Goal: Task Accomplishment & Management: Use online tool/utility

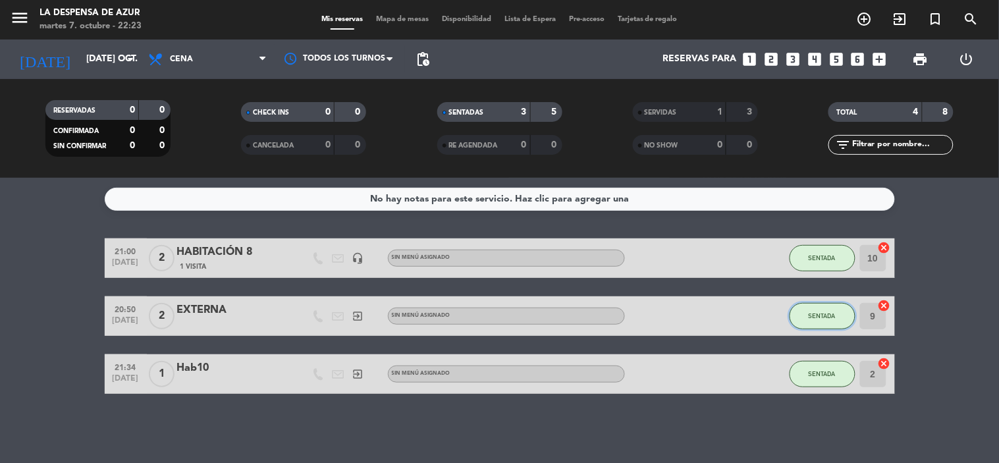
click at [815, 321] on button "SENTADA" at bounding box center [823, 316] width 66 height 26
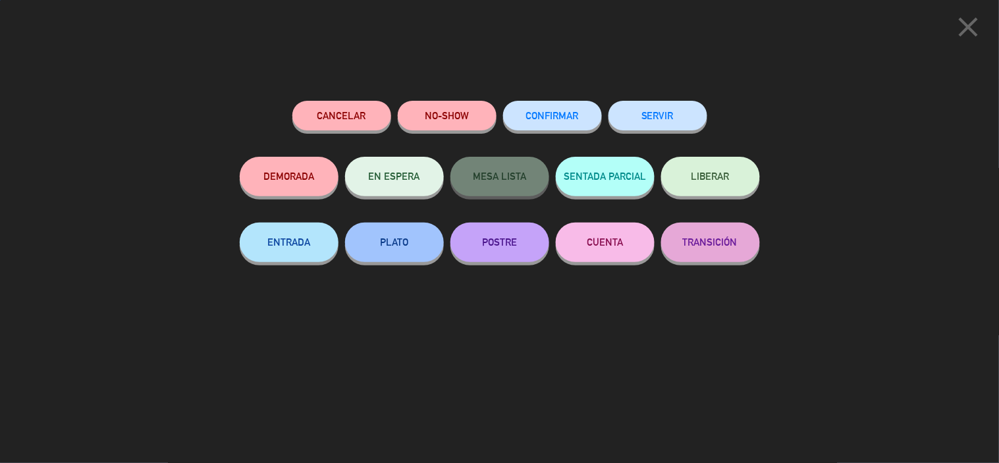
click at [634, 107] on button "SERVIR" at bounding box center [658, 116] width 99 height 30
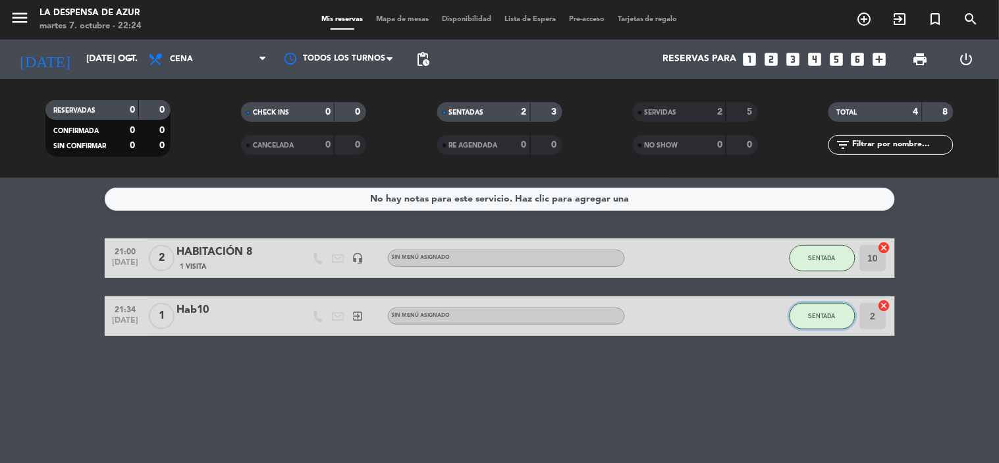
click at [814, 318] on span "SENTADA" at bounding box center [822, 315] width 27 height 7
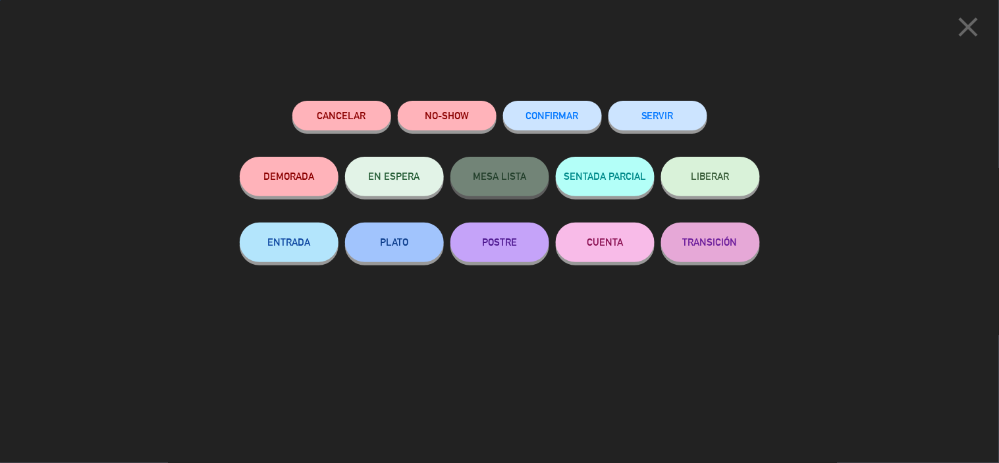
click at [628, 108] on button "SERVIR" at bounding box center [658, 116] width 99 height 30
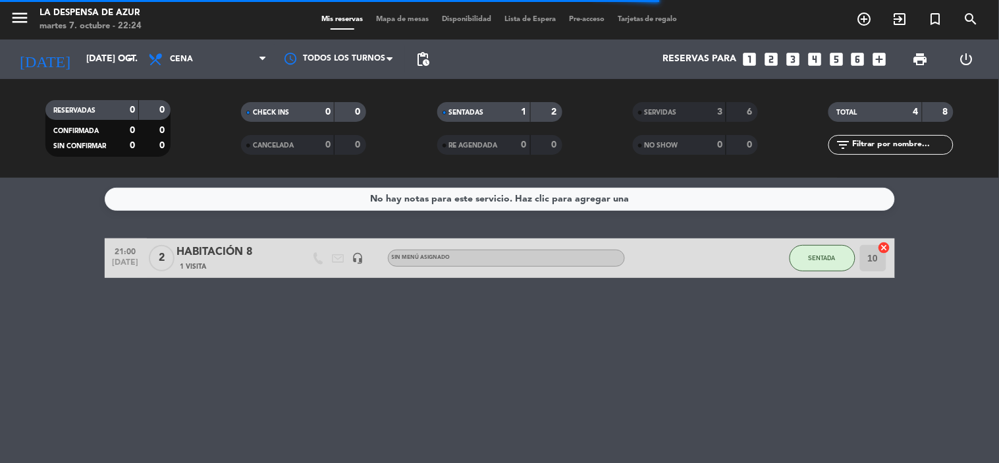
click at [395, 18] on span "Mapa de mesas" at bounding box center [403, 19] width 66 height 7
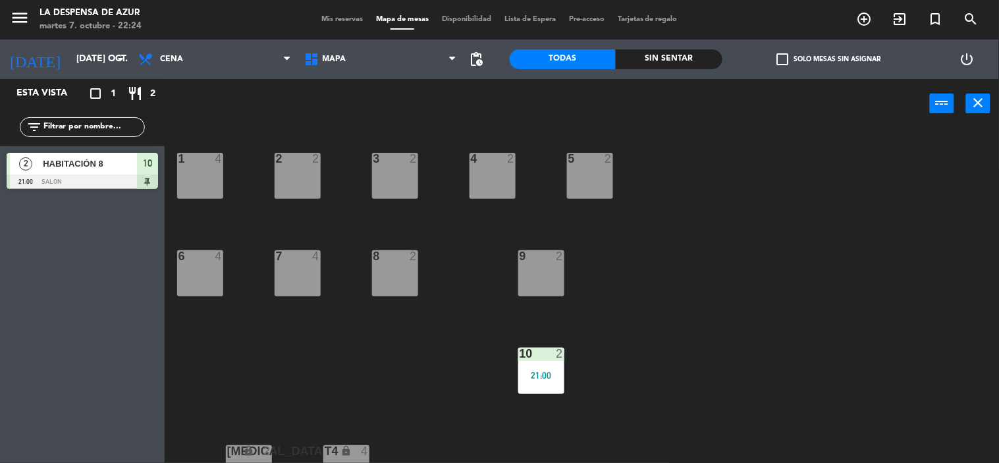
click at [225, 181] on div "1 4 2 2 3 2 4 2 5 2 6 4 7 4 8 2 9 2 10 2 21:00 [MEDICAL_DATA] lock 2 T4 lock 4 …" at bounding box center [587, 296] width 825 height 335
click at [219, 177] on div "1 4" at bounding box center [200, 176] width 46 height 46
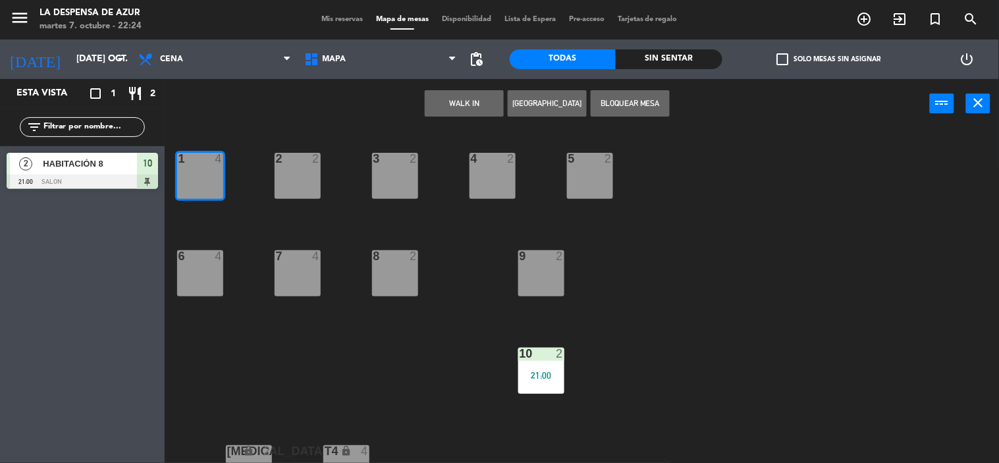
click at [476, 99] on button "WALK IN" at bounding box center [464, 103] width 79 height 26
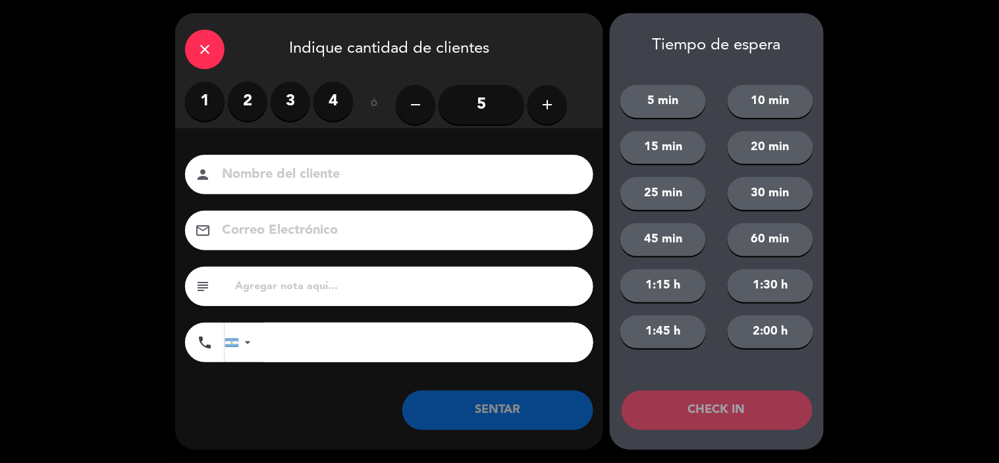
click at [214, 101] on label "1" at bounding box center [205, 102] width 40 height 40
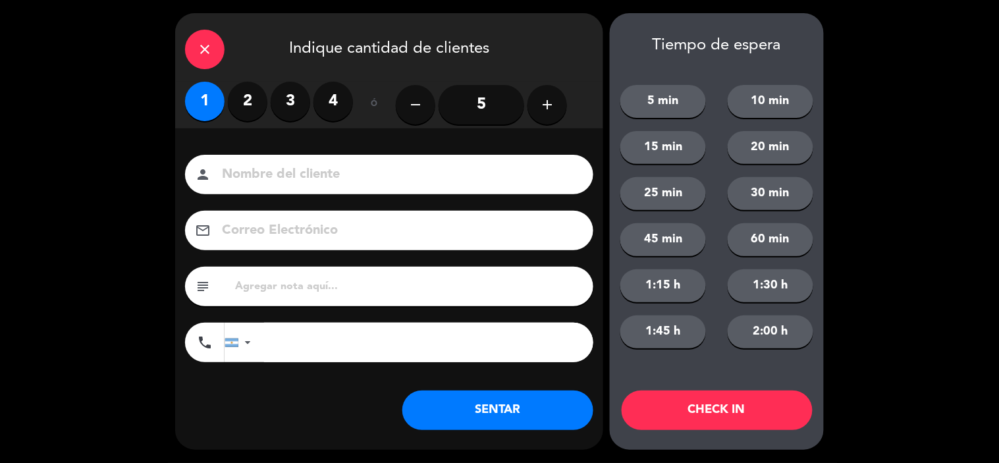
click at [254, 156] on div "person" at bounding box center [389, 175] width 408 height 40
click at [311, 177] on input at bounding box center [399, 174] width 356 height 23
type input "a"
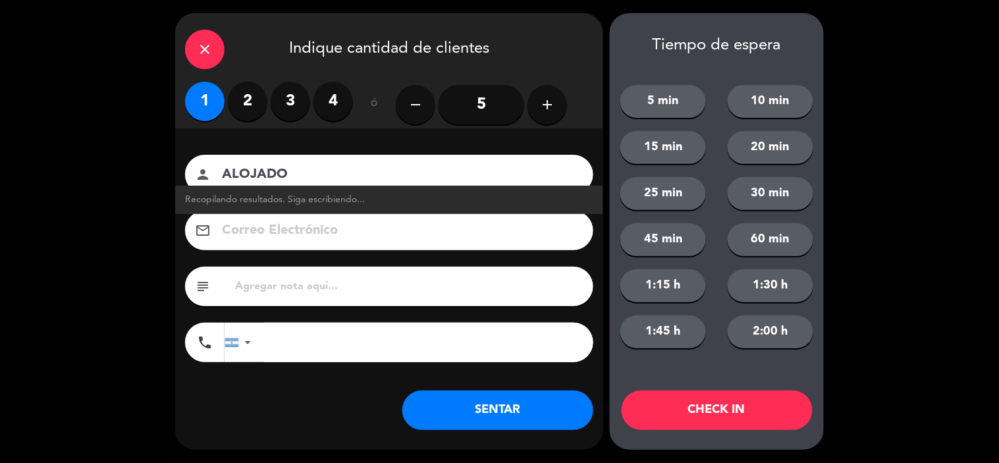
type input "ALOJADO"
click at [503, 407] on button "SENTAR" at bounding box center [497, 411] width 191 height 40
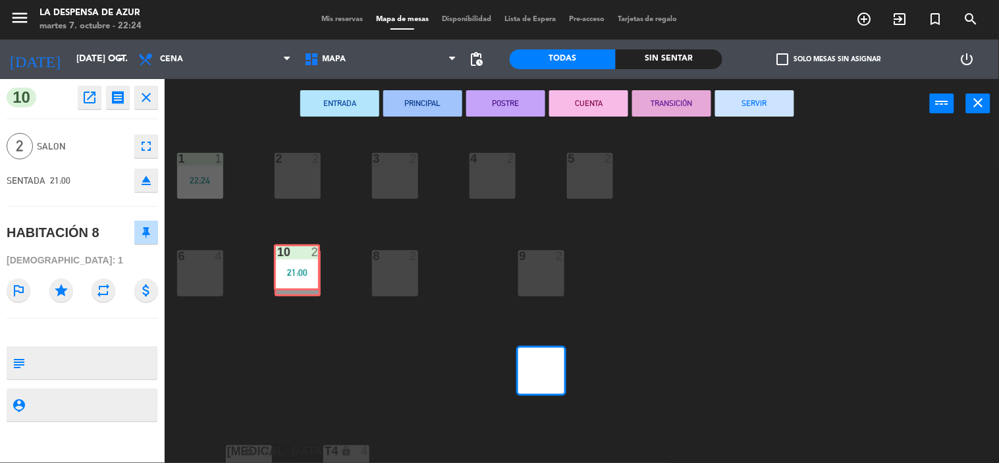
drag, startPoint x: 524, startPoint y: 364, endPoint x: 280, endPoint y: 261, distance: 265.1
click at [280, 261] on div "1 1 22:24 2 2 3 2 4 2 5 2 6 4 7 4 8 2 9 2 10 2 21:00 10 2 21:00 [MEDICAL_DATA] …" at bounding box center [587, 296] width 825 height 335
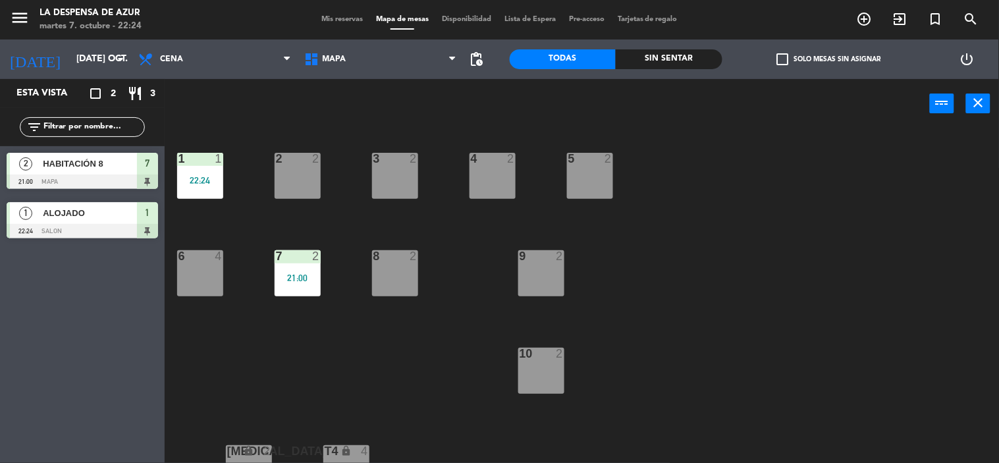
click at [545, 373] on div "10 2" at bounding box center [541, 371] width 46 height 46
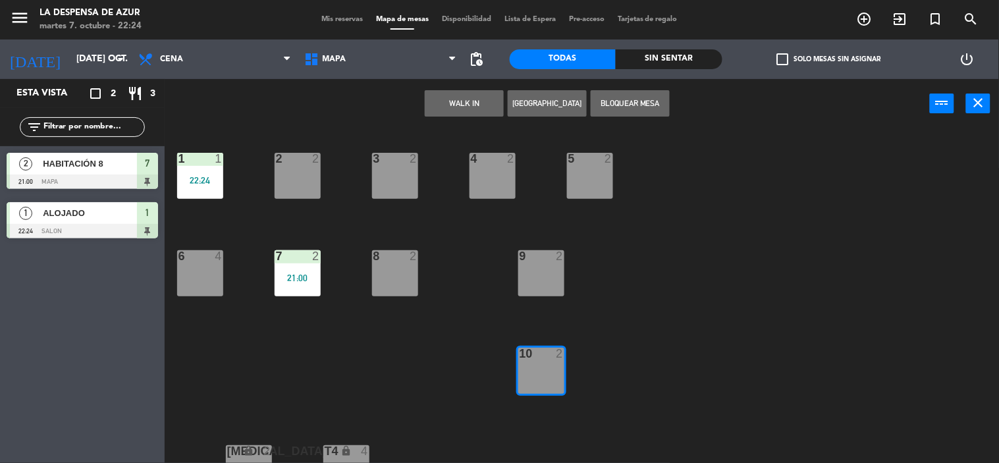
click at [551, 263] on div "9 2" at bounding box center [541, 273] width 46 height 46
click at [462, 107] on button "WALK IN" at bounding box center [464, 103] width 79 height 26
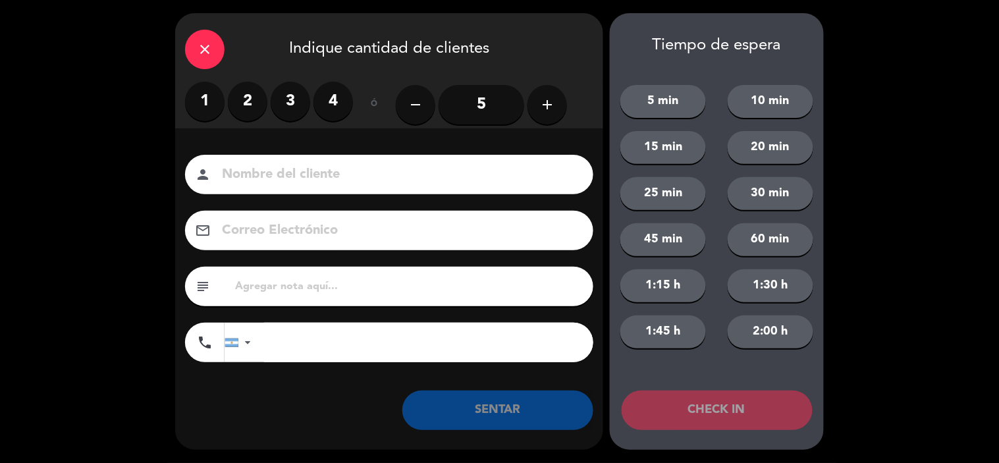
click at [254, 103] on label "2" at bounding box center [248, 102] width 40 height 40
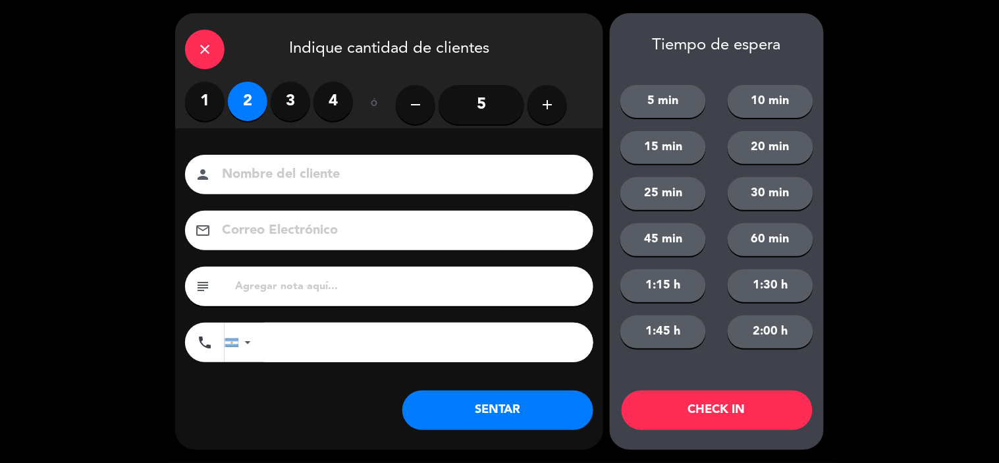
click at [281, 175] on input at bounding box center [399, 174] width 356 height 23
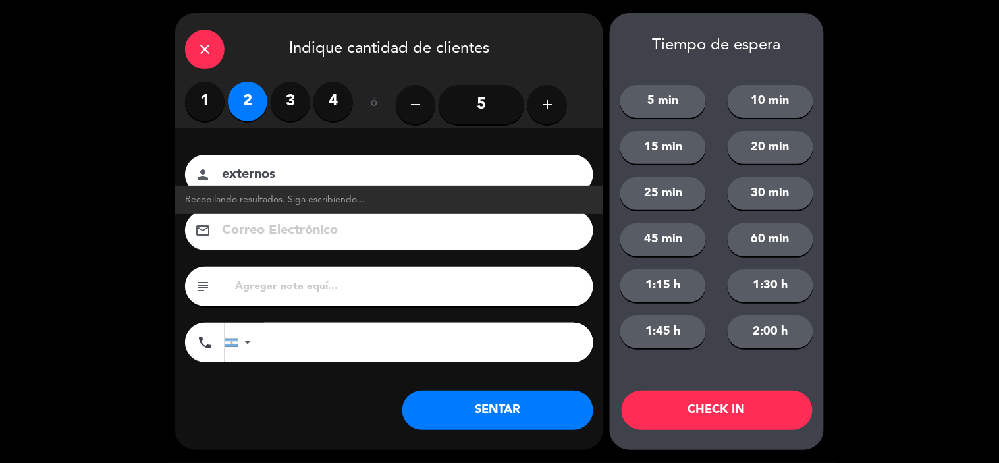
type input "externos"
click at [554, 410] on button "SENTAR" at bounding box center [497, 411] width 191 height 40
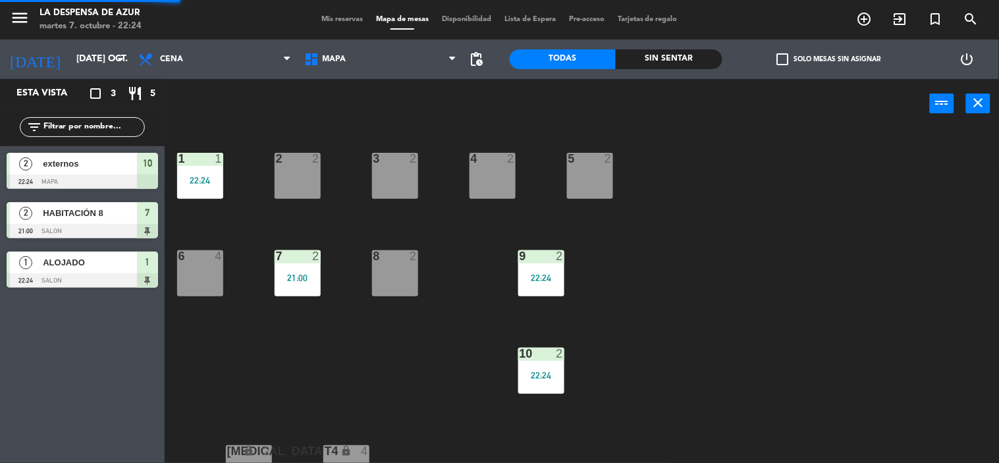
click at [324, 18] on span "Mis reservas" at bounding box center [342, 19] width 55 height 7
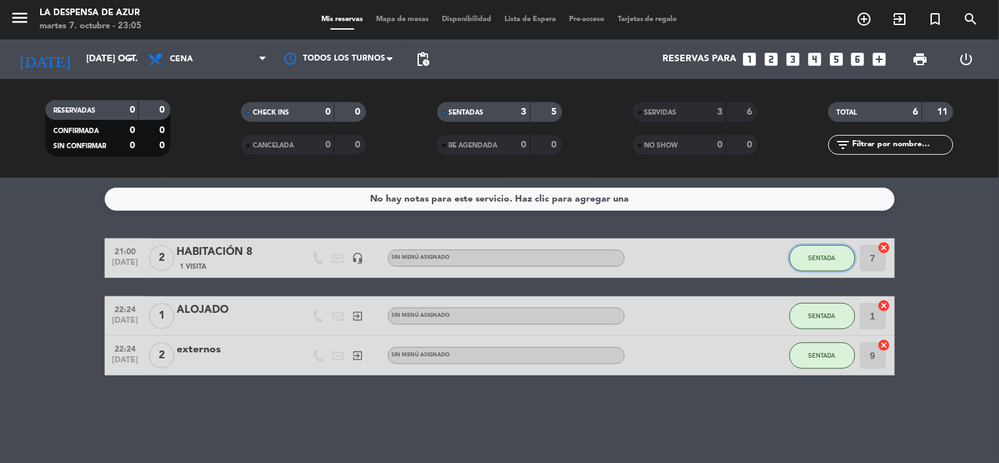
click at [813, 252] on button "SENTADA" at bounding box center [823, 258] width 66 height 26
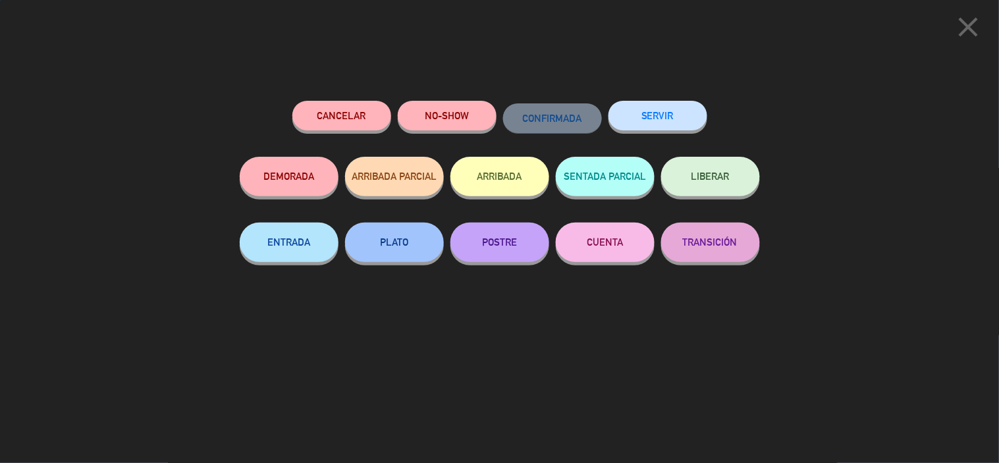
click at [659, 113] on button "SERVIR" at bounding box center [658, 116] width 99 height 30
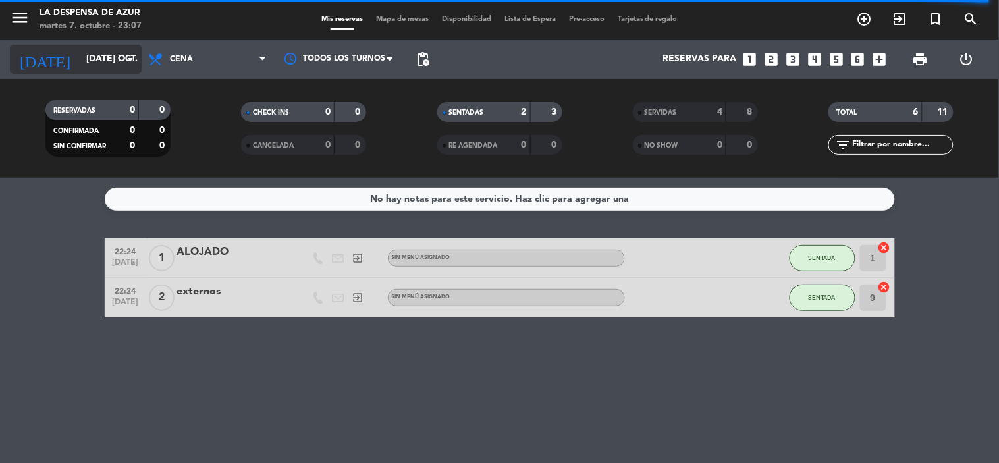
click at [124, 57] on div "[DATE] [DATE] oct. arrow_drop_down" at bounding box center [76, 59] width 132 height 29
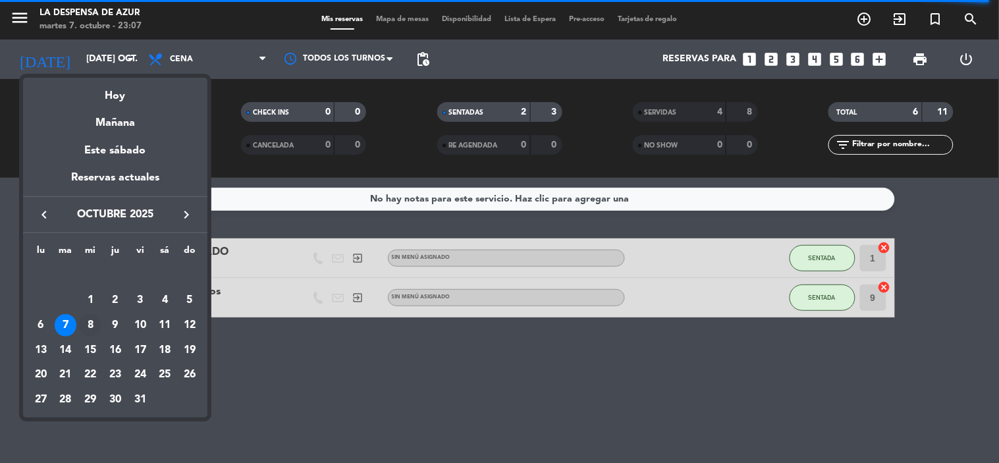
click at [88, 326] on div "8" at bounding box center [90, 325] width 22 height 22
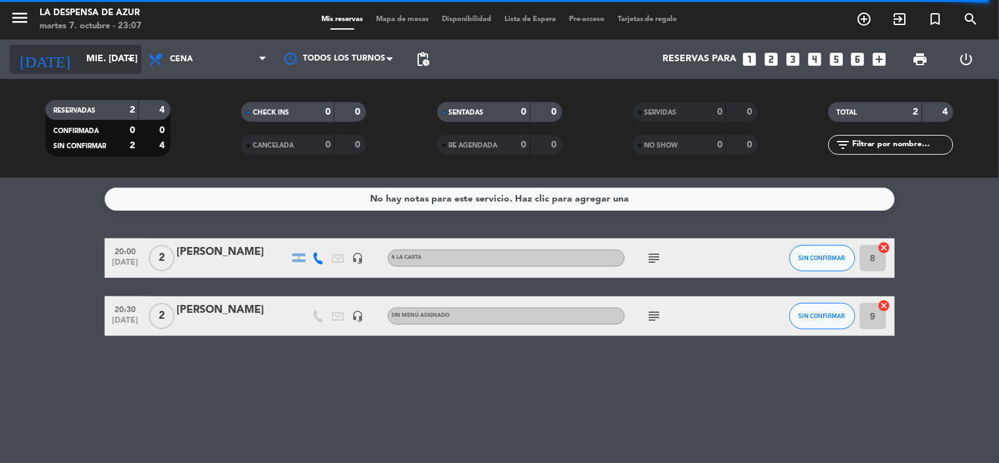
click at [129, 57] on icon "arrow_drop_down" at bounding box center [131, 59] width 16 height 16
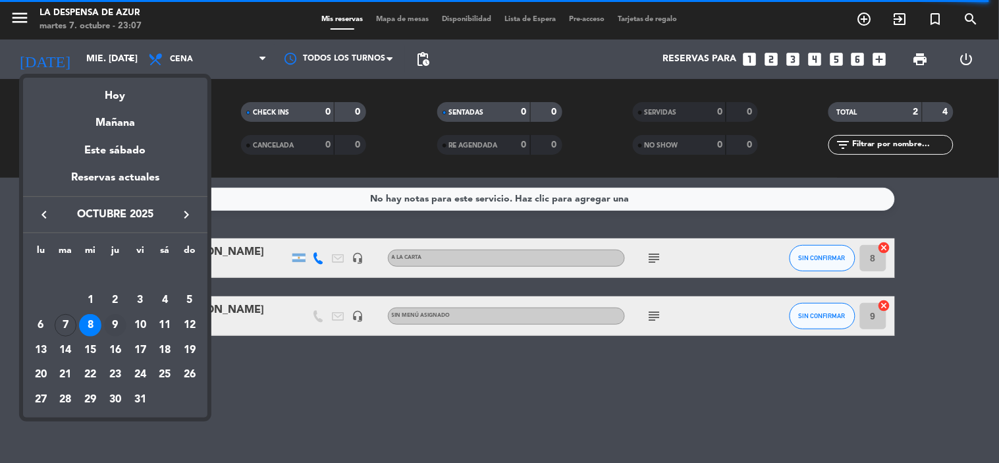
click at [115, 323] on div "9" at bounding box center [115, 325] width 22 height 22
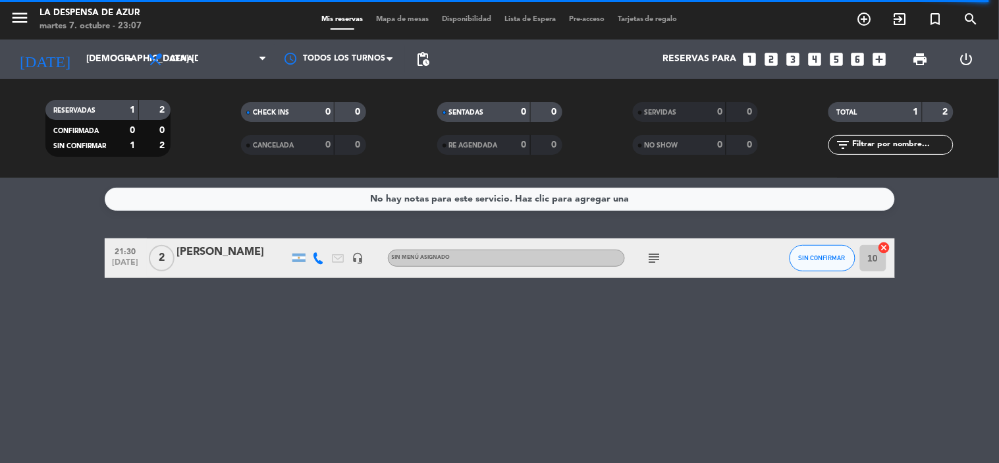
click at [30, 282] on div "No hay notas para este servicio. Haz clic para agregar una 21:30 [DATE] 2 [PERS…" at bounding box center [499, 320] width 999 height 285
click at [122, 62] on div "[DATE] jue. [DATE] arrow_drop_down" at bounding box center [76, 59] width 132 height 29
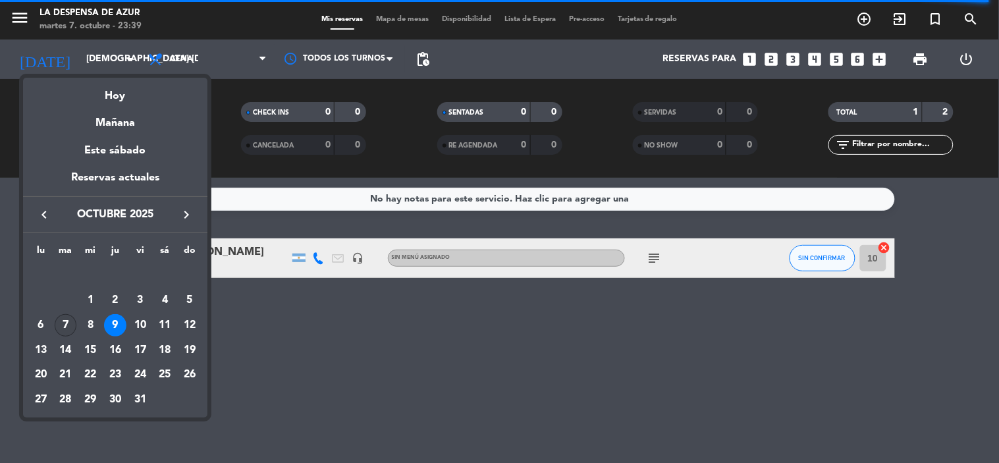
click at [67, 325] on div "7" at bounding box center [66, 325] width 22 height 22
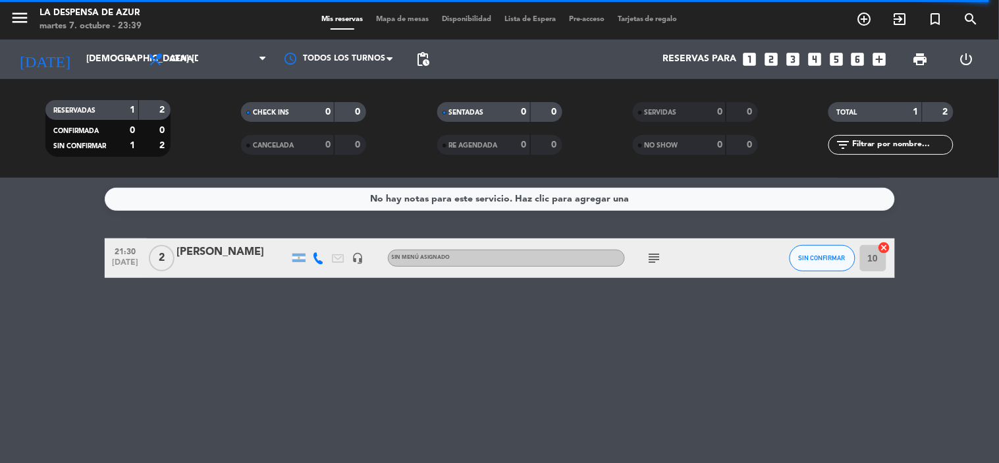
type input "[DATE] oct."
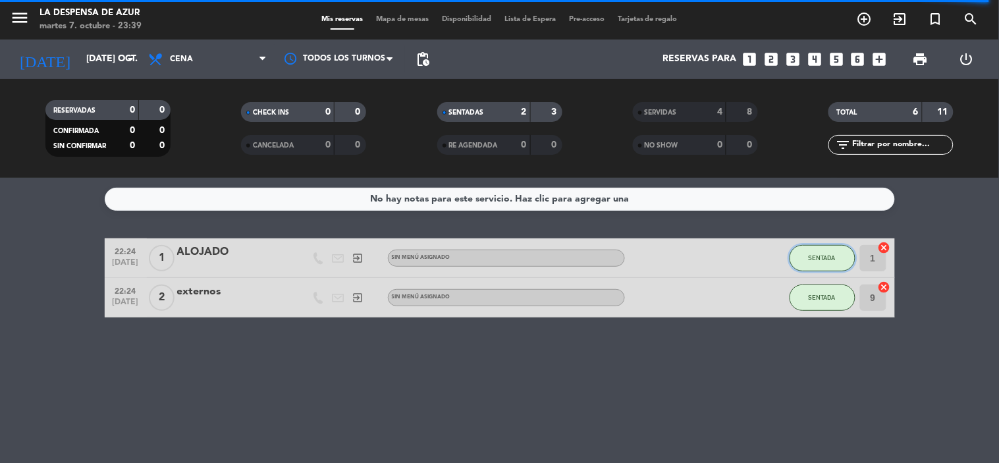
click at [807, 259] on button "SENTADA" at bounding box center [823, 258] width 66 height 26
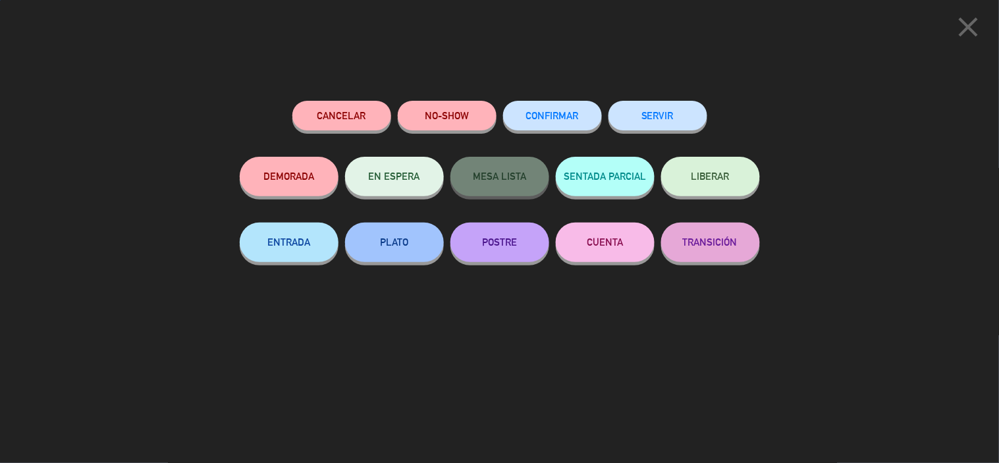
click at [667, 110] on button "SERVIR" at bounding box center [658, 116] width 99 height 30
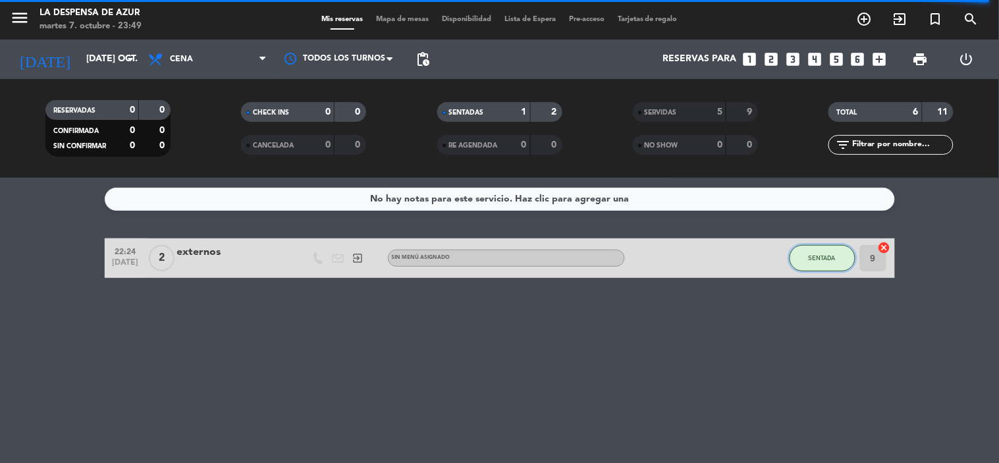
click at [815, 247] on button "SENTADA" at bounding box center [823, 258] width 66 height 26
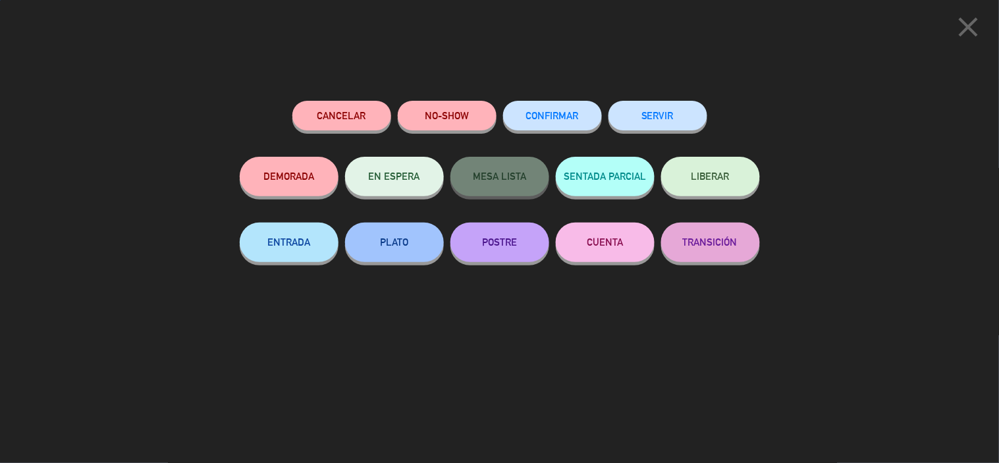
click at [676, 114] on button "SERVIR" at bounding box center [658, 116] width 99 height 30
